Goal: Transaction & Acquisition: Subscribe to service/newsletter

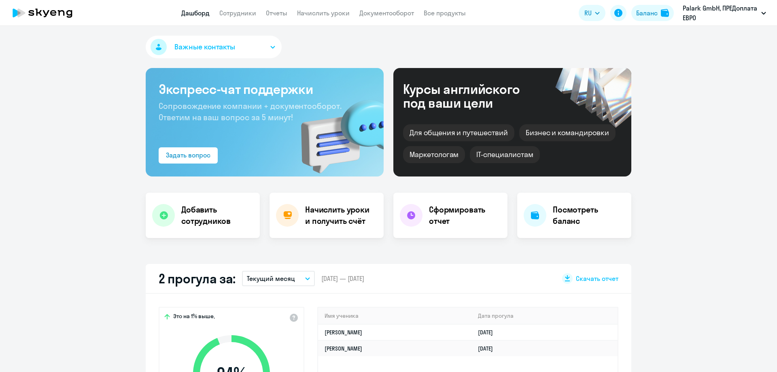
select select "30"
click at [662, 8] on button "Баланс" at bounding box center [652, 13] width 42 height 16
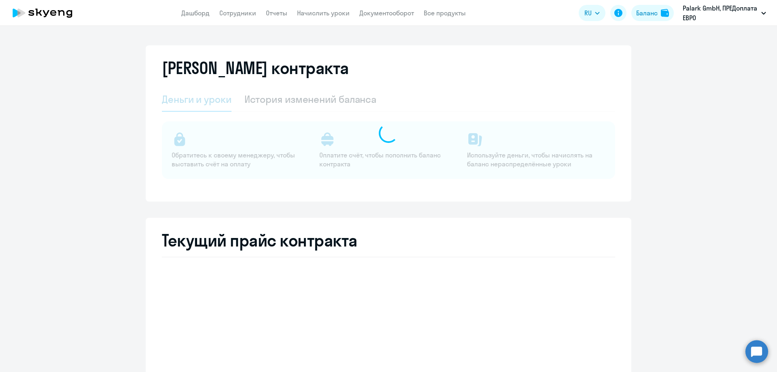
select select "english_adult_not_native_speaker"
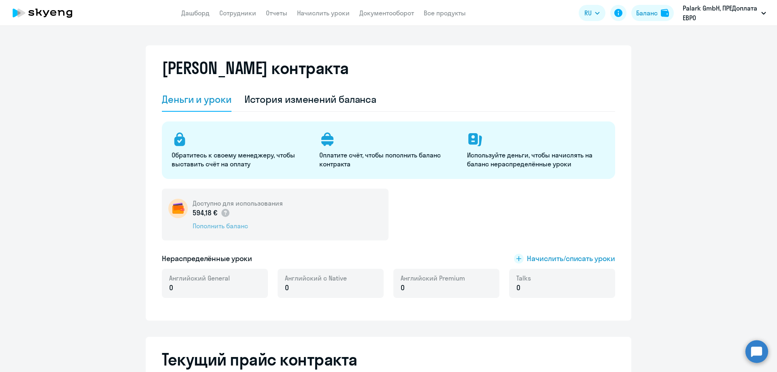
click at [236, 229] on div "Пополнить баланс" at bounding box center [238, 225] width 90 height 9
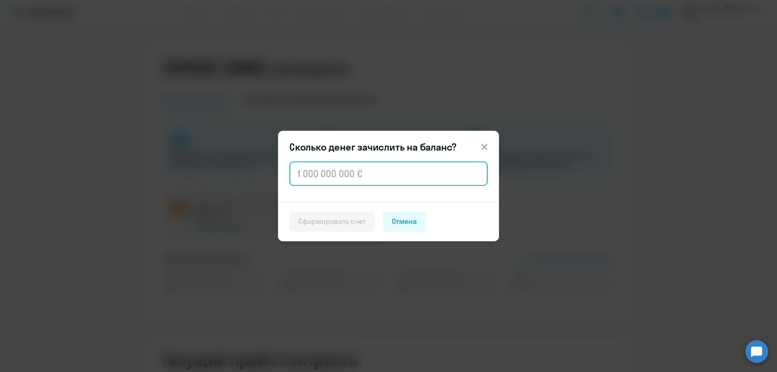
click at [346, 178] on input "text" at bounding box center [388, 173] width 198 height 24
type input "1 500"
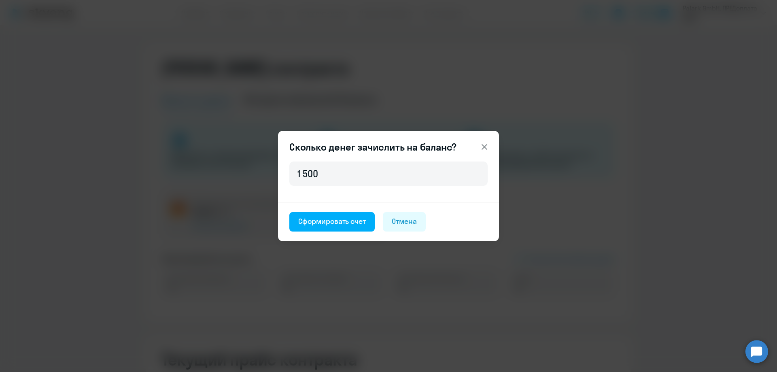
click at [317, 196] on div "1 500" at bounding box center [388, 181] width 221 height 42
click at [334, 219] on div "Сформировать счет" at bounding box center [332, 221] width 68 height 11
